Goal: Task Accomplishment & Management: Manage account settings

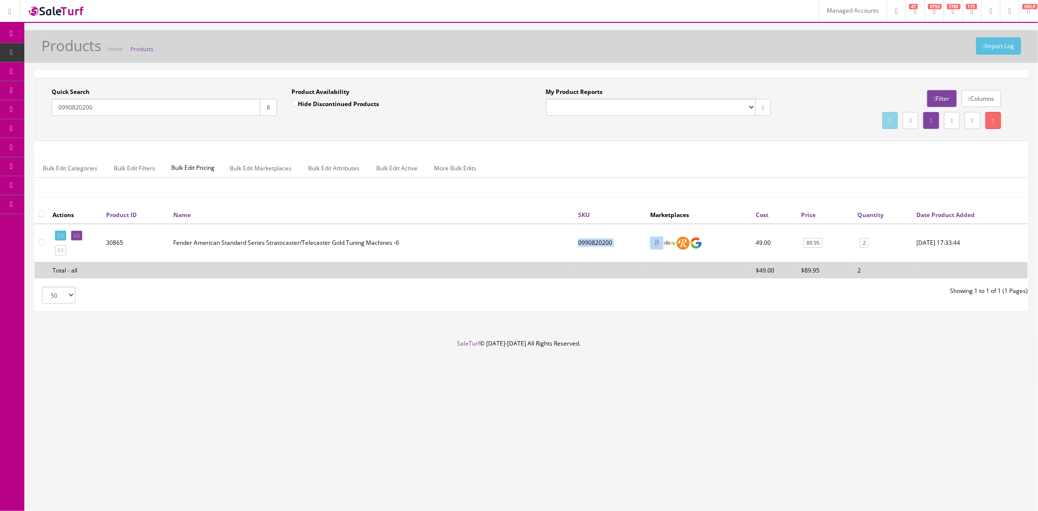
click at [96, 201] on link "Marketplaces" at bounding box center [75, 204] width 102 height 19
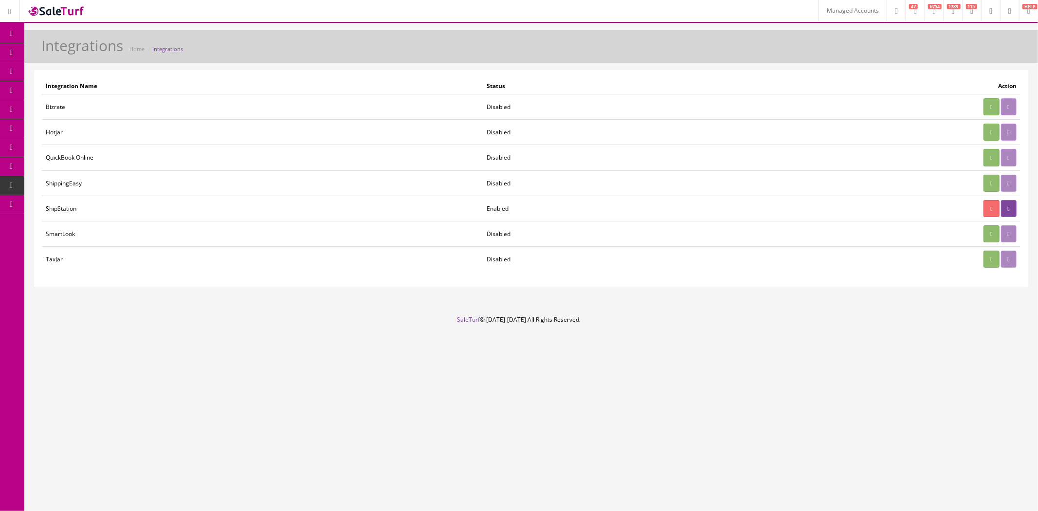
click at [62, 183] on link "System Configs" at bounding box center [75, 185] width 102 height 19
click at [94, 224] on link "Payments" at bounding box center [75, 223] width 102 height 19
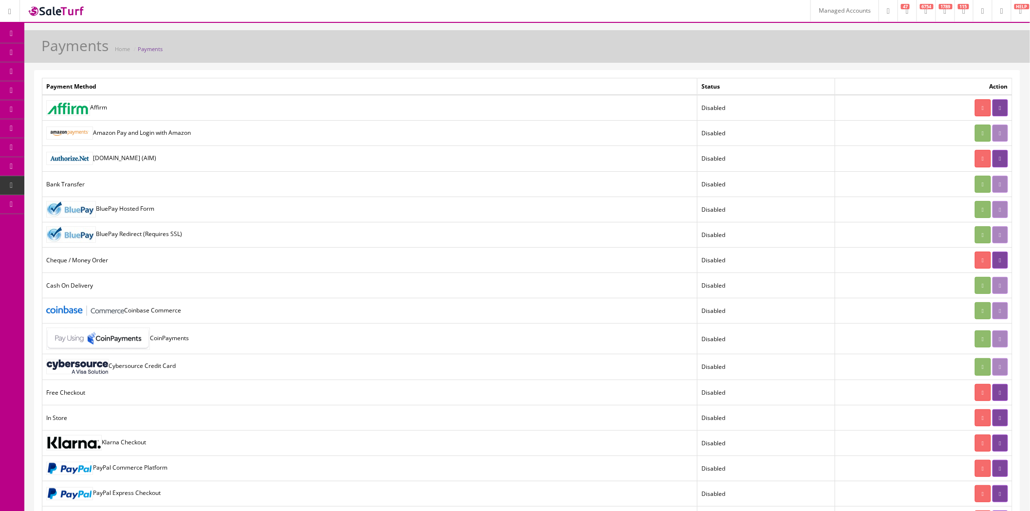
click at [983, 6] on link at bounding box center [982, 10] width 19 height 21
click at [56, 55] on icon at bounding box center [51, 52] width 10 height 8
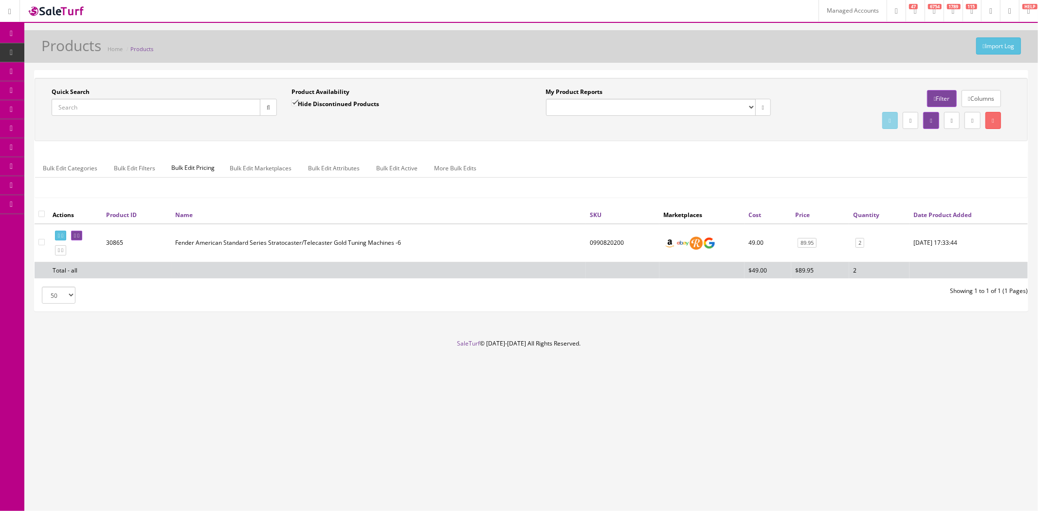
click at [136, 105] on input "Quick Search" at bounding box center [156, 107] width 209 height 17
paste input "ARCN50CEEUMY-CC220908141"
drag, startPoint x: 106, startPoint y: 109, endPoint x: 152, endPoint y: 109, distance: 46.2
click at [152, 109] on input "ARCN50CEEUMY-CC220908141" at bounding box center [156, 107] width 209 height 17
type input "ARCN50CEEUMY-"
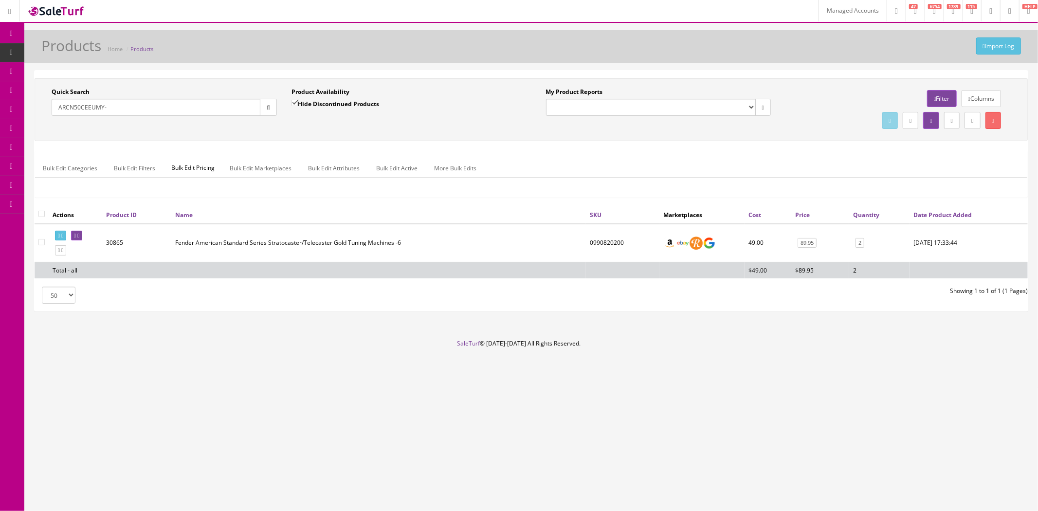
click at [260, 107] on button "button" at bounding box center [268, 107] width 17 height 17
click at [571, 243] on td "ARCN50CEEUMY-2023stock" at bounding box center [592, 243] width 134 height 38
copy td "ARCN50CEEUMY-2023stock"
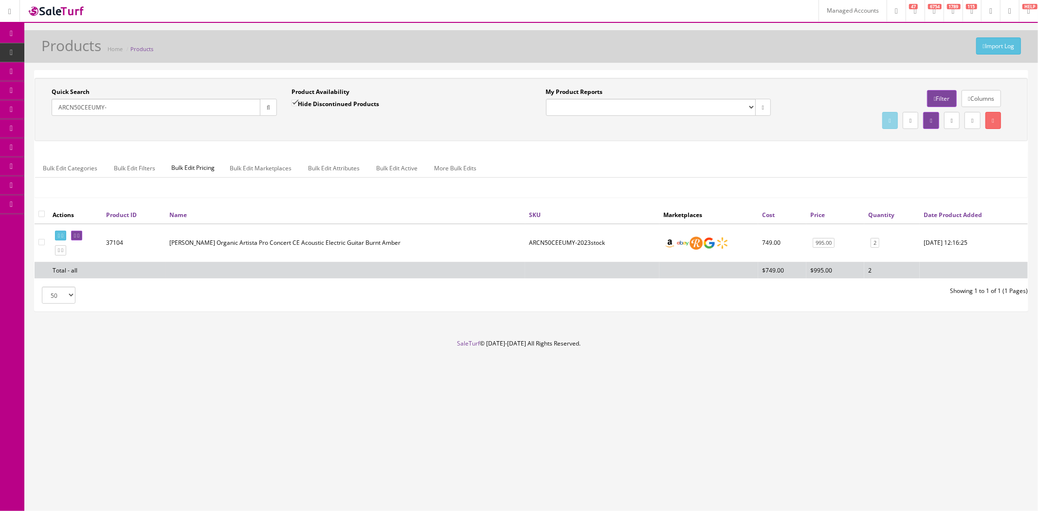
click at [85, 240] on link "Users" at bounding box center [75, 242] width 102 height 19
click at [85, 276] on link "User Permissions" at bounding box center [75, 280] width 102 height 19
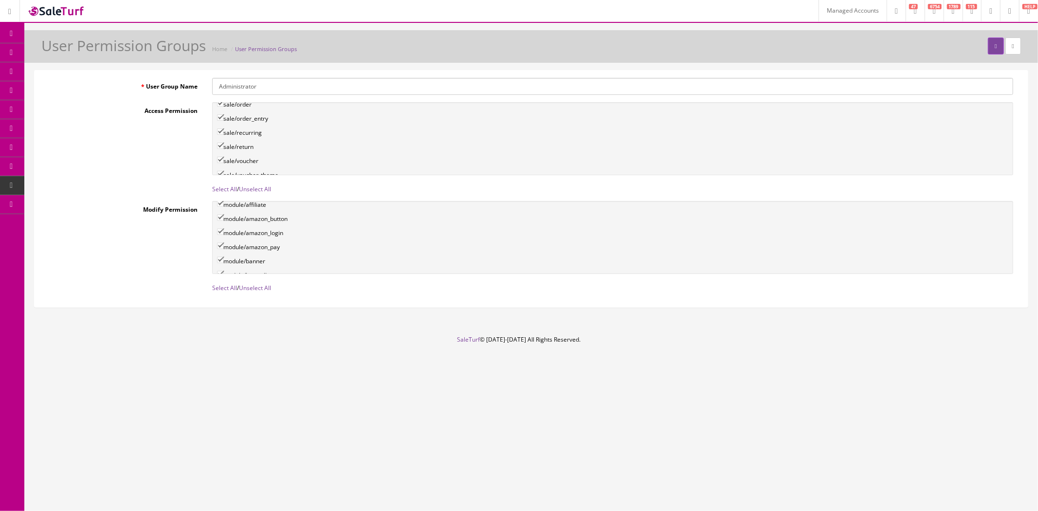
scroll to position [1406, 0]
click at [217, 231] on input"] "module/cache" at bounding box center [220, 234] width 6 height 6
checkbox input"] "true"
click at [222, 154] on input"] "module/cache" at bounding box center [220, 157] width 6 height 6
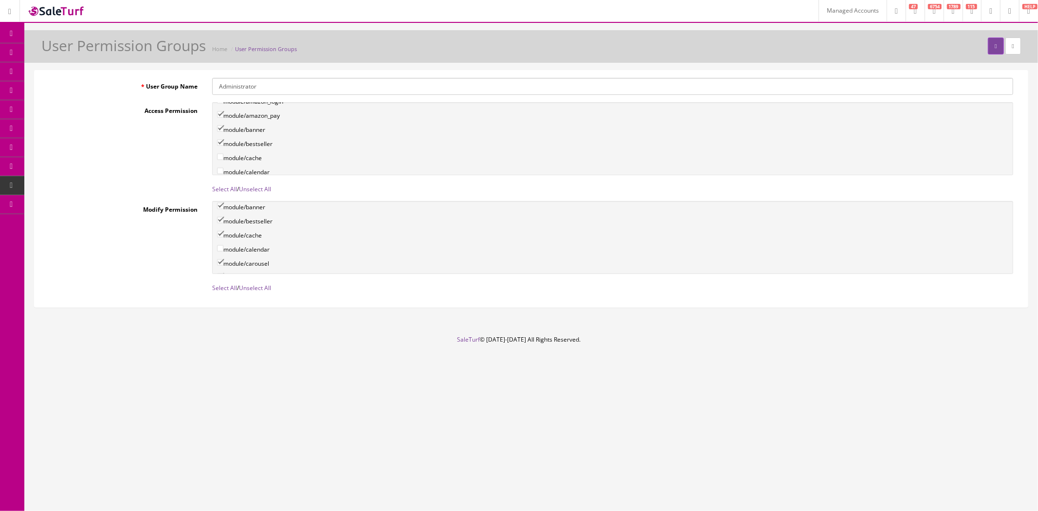
checkbox input"] "true"
click at [995, 46] on icon "submit" at bounding box center [996, 46] width 2 height 6
click at [79, 358] on link "Caching" at bounding box center [75, 356] width 102 height 19
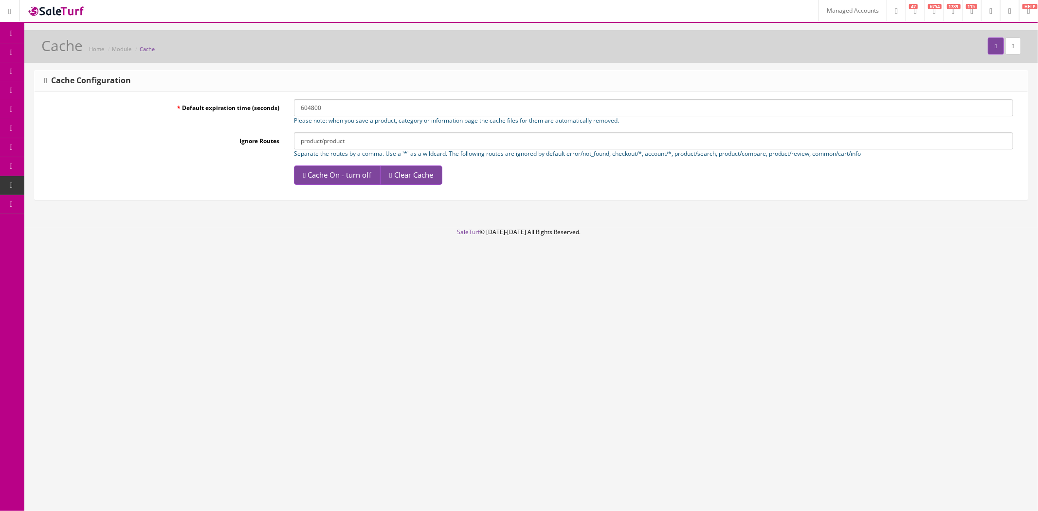
click at [831, 16] on link "Managed Accounts" at bounding box center [853, 10] width 68 height 21
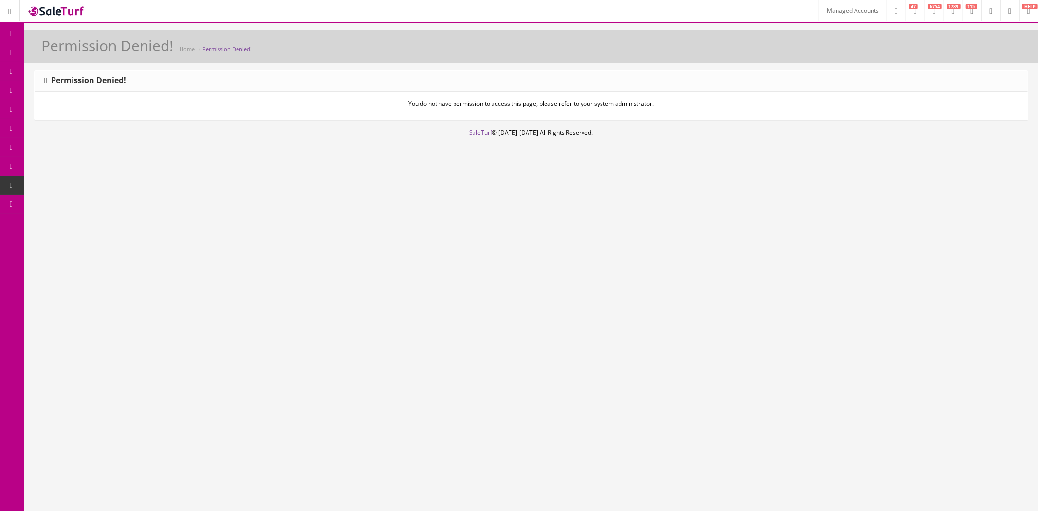
click at [88, 238] on link "Users" at bounding box center [75, 242] width 102 height 19
click at [94, 280] on link "User Permissions" at bounding box center [75, 280] width 102 height 19
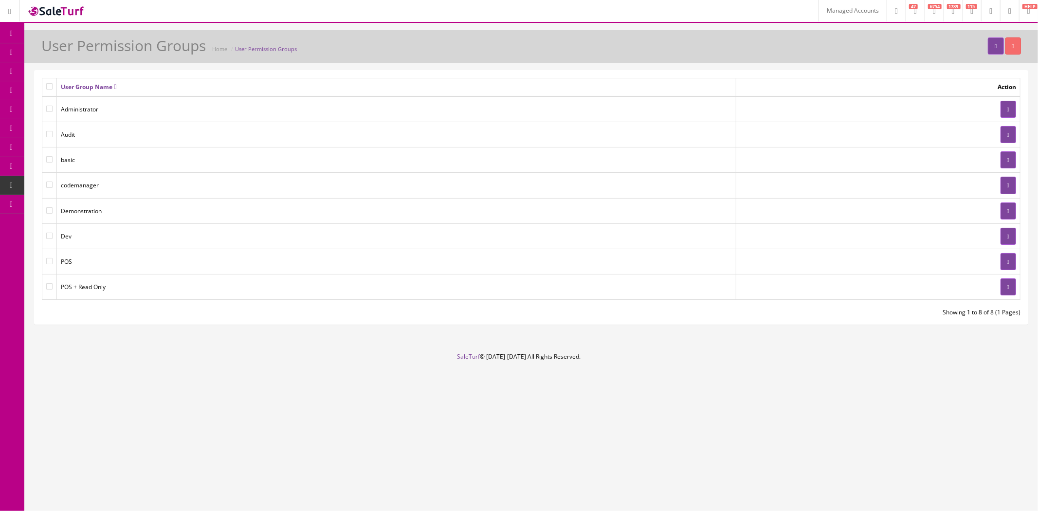
click at [994, 110] on td at bounding box center [878, 109] width 284 height 26
click at [1007, 107] on icon at bounding box center [1008, 110] width 2 height 6
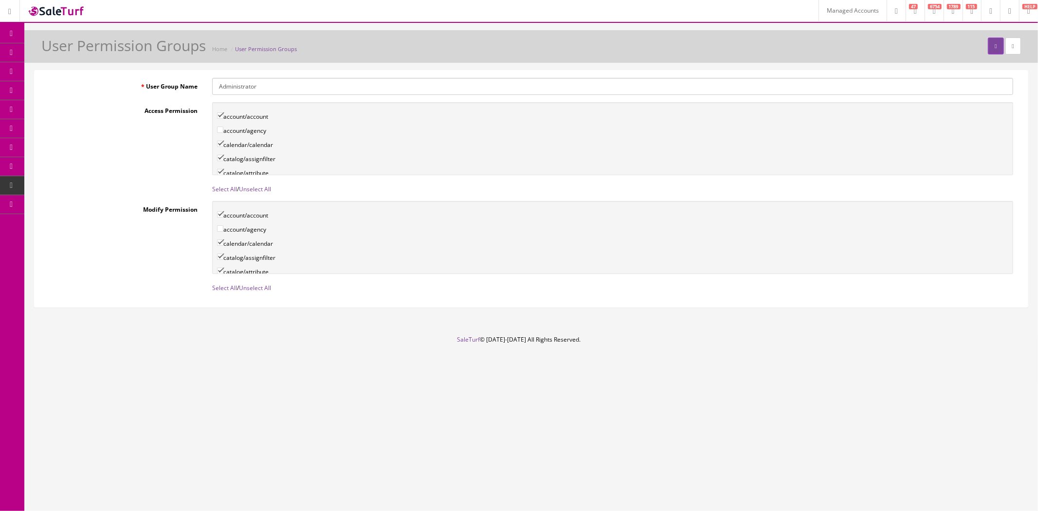
click at [222, 128] on input"] "account/agency" at bounding box center [220, 130] width 6 height 6
checkbox input"] "true"
click at [221, 227] on input"] "account/agency" at bounding box center [220, 228] width 6 height 6
click at [220, 227] on input"] "account/agency" at bounding box center [220, 228] width 6 height 6
checkbox input"] "false"
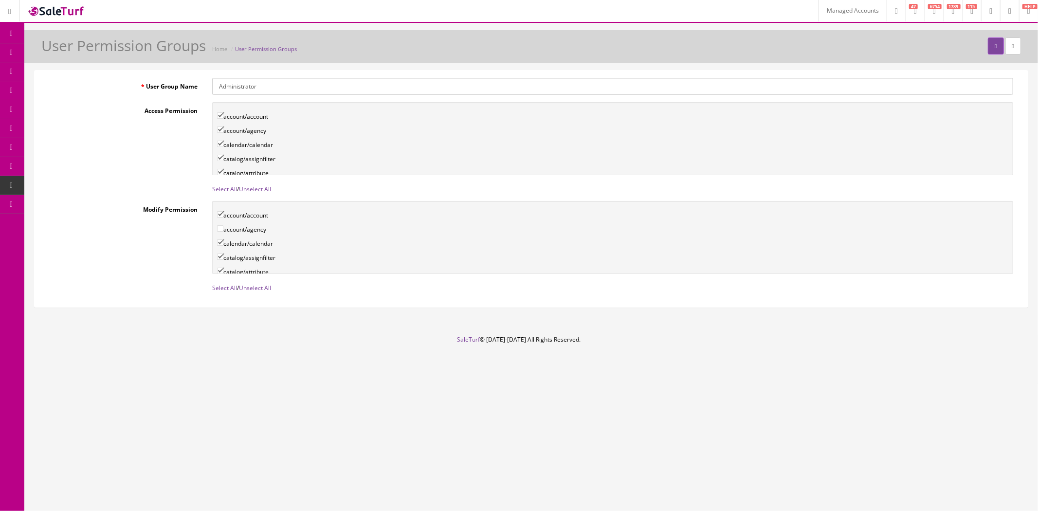
click at [220, 128] on input"] "account/agency" at bounding box center [220, 130] width 6 height 6
click at [221, 128] on input"] "account/agency" at bounding box center [220, 130] width 6 height 6
checkbox input"] "true"
click at [221, 228] on input"] "account/agency" at bounding box center [220, 228] width 6 height 6
click at [221, 227] on input"] "account/agency" at bounding box center [220, 228] width 6 height 6
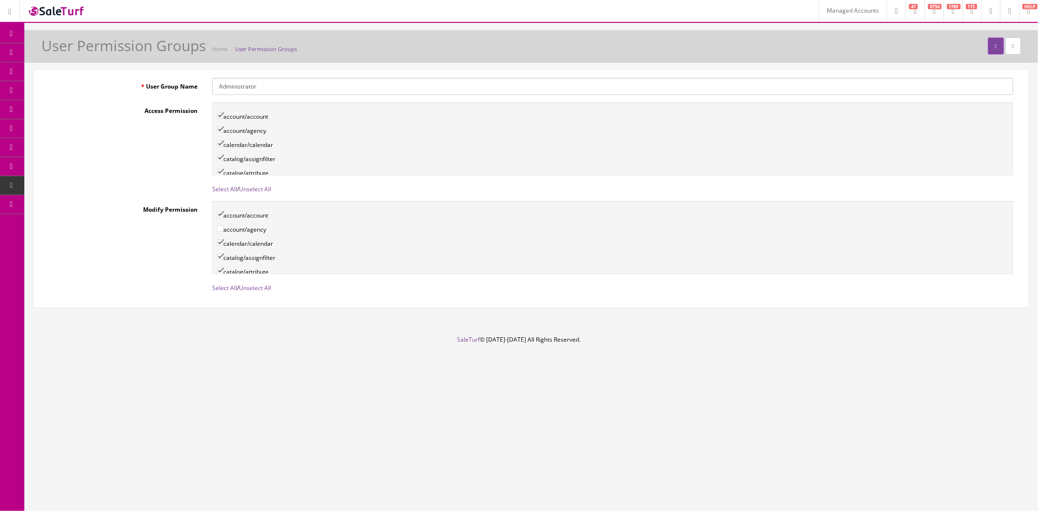
click at [221, 227] on input"] "account/agency" at bounding box center [220, 228] width 6 height 6
checkbox input"] "true"
click at [991, 52] on button "submit" at bounding box center [996, 45] width 16 height 17
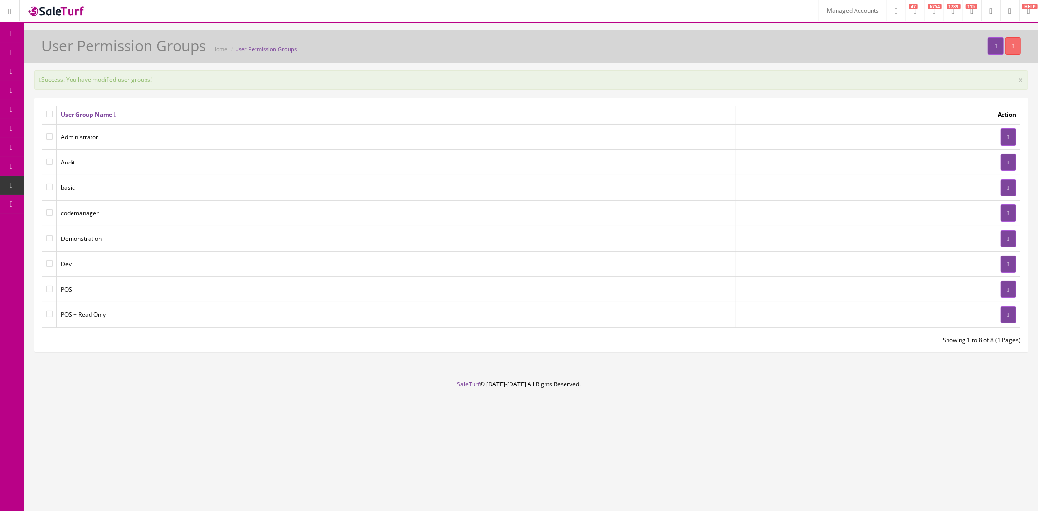
click at [825, 19] on link "Managed Accounts" at bounding box center [853, 10] width 68 height 21
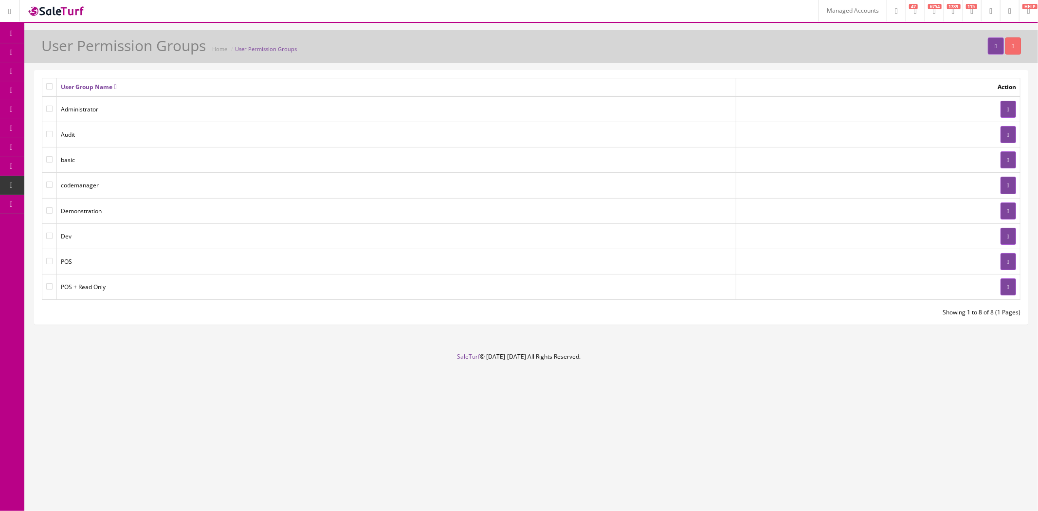
click at [87, 358] on link "Caching" at bounding box center [75, 356] width 102 height 19
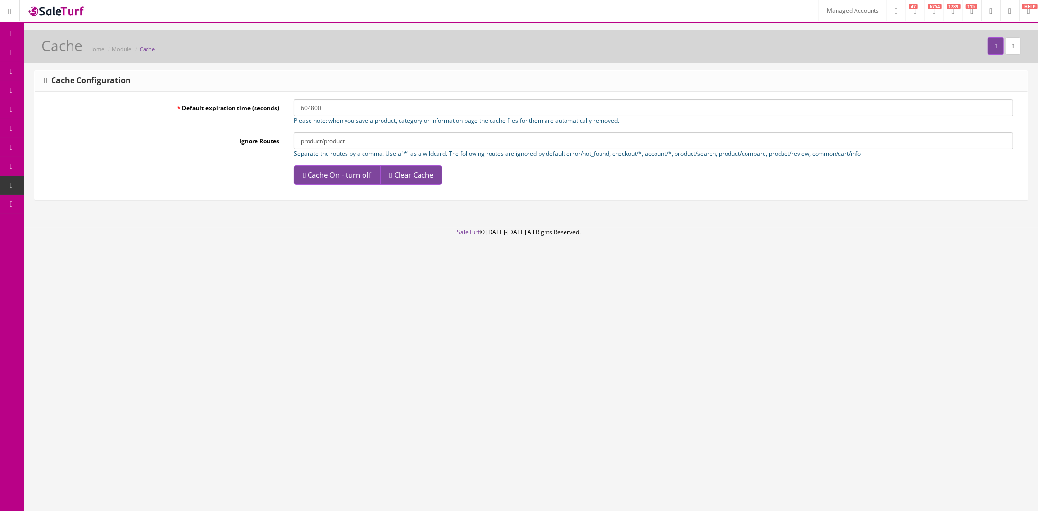
click at [77, 225] on link "AI Assistants" at bounding box center [75, 223] width 102 height 19
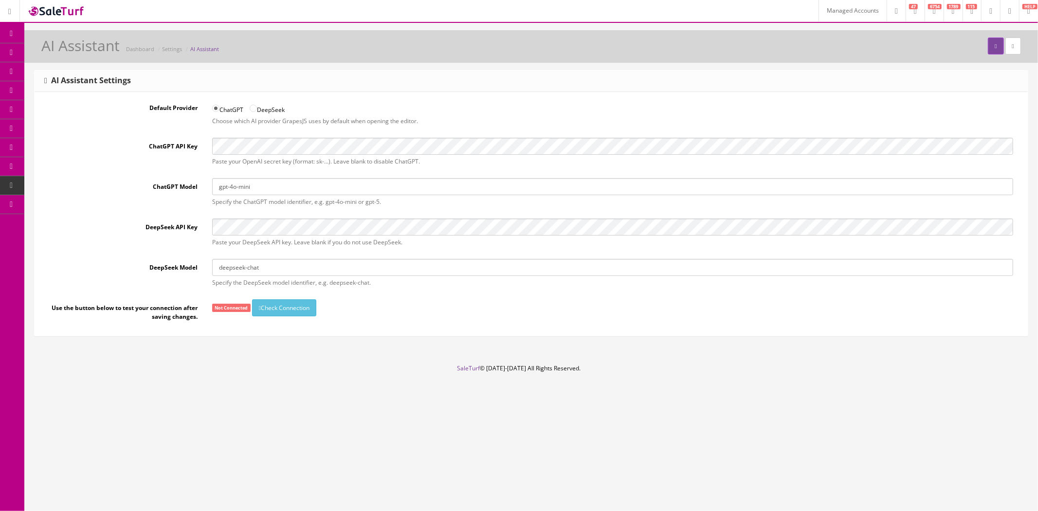
click at [83, 280] on link "Integrations" at bounding box center [75, 280] width 102 height 19
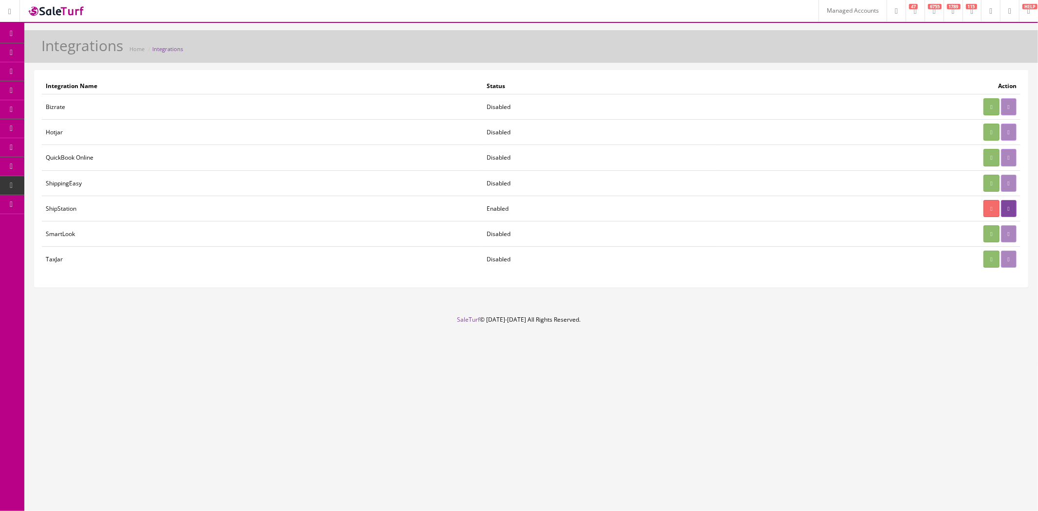
click at [91, 200] on link "Marketplaces" at bounding box center [75, 204] width 102 height 19
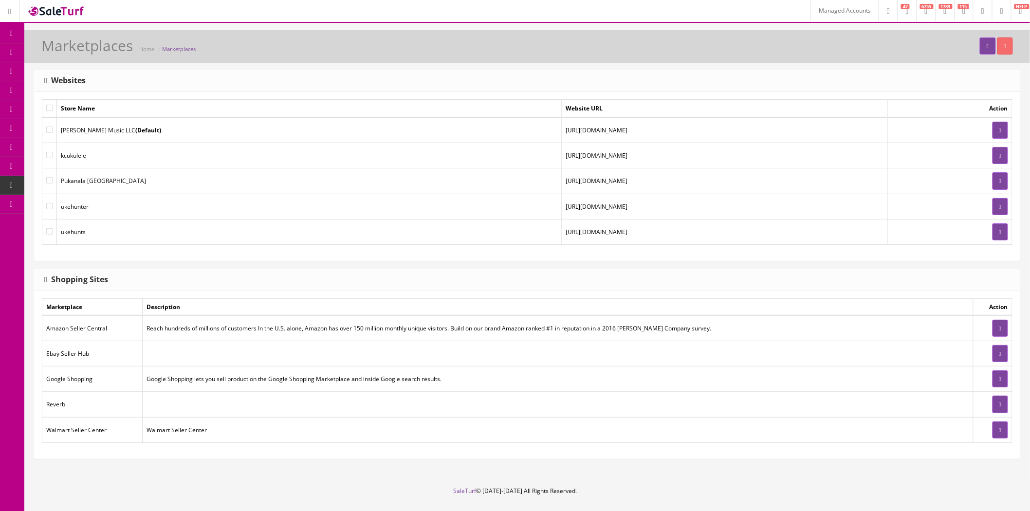
click at [71, 187] on link "System Configs" at bounding box center [75, 185] width 102 height 19
click at [81, 219] on link "Payments" at bounding box center [75, 223] width 102 height 19
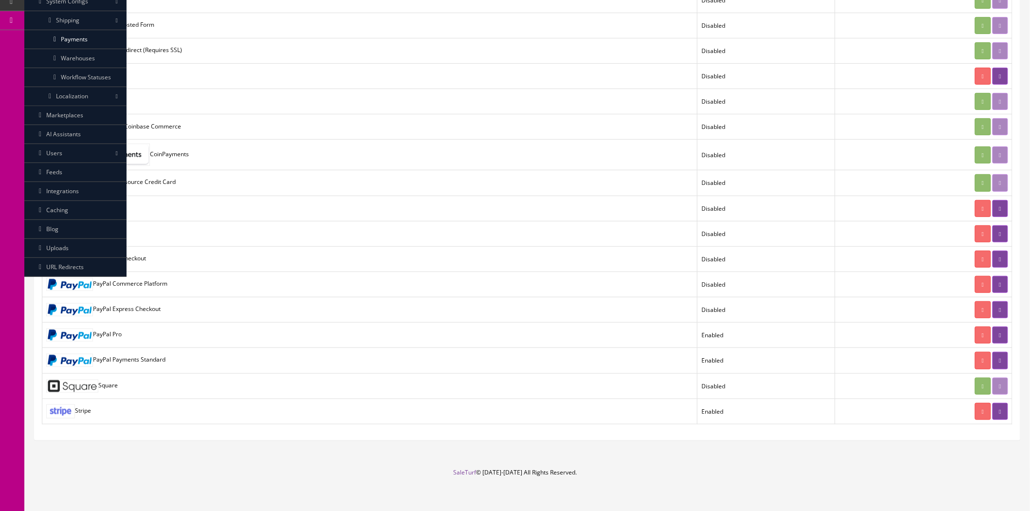
scroll to position [191, 0]
